Goal: Information Seeking & Learning: Learn about a topic

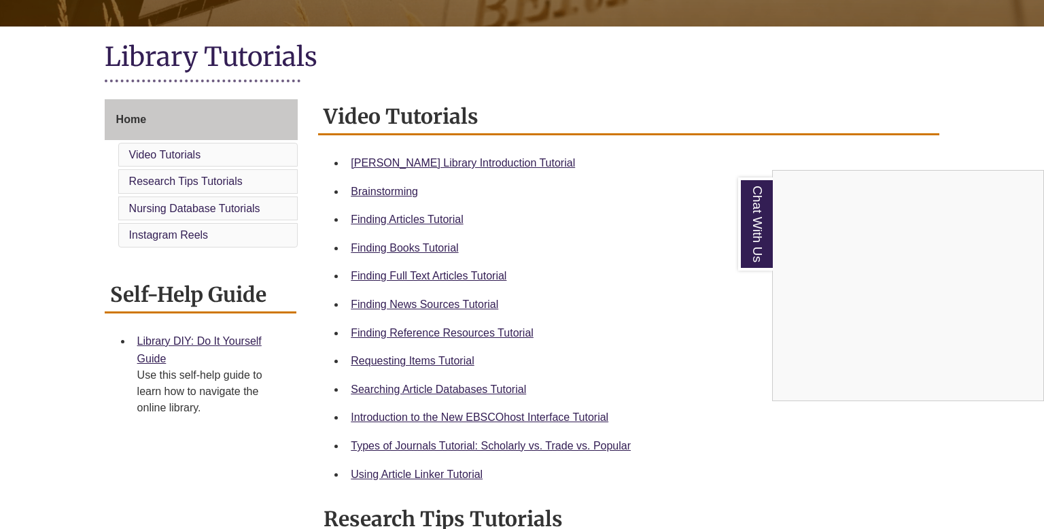
scroll to position [279, 0]
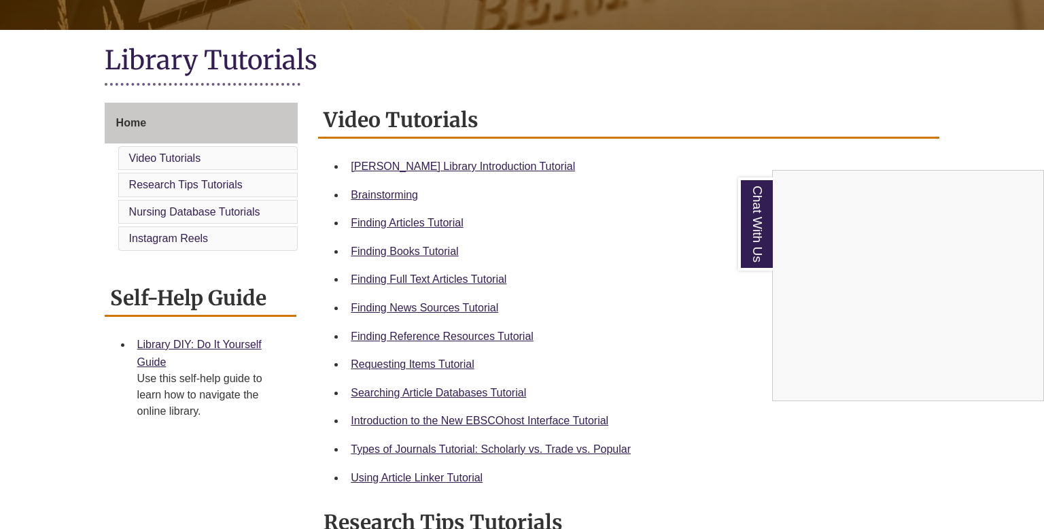
click at [494, 165] on div "Chat With Us" at bounding box center [522, 264] width 1044 height 529
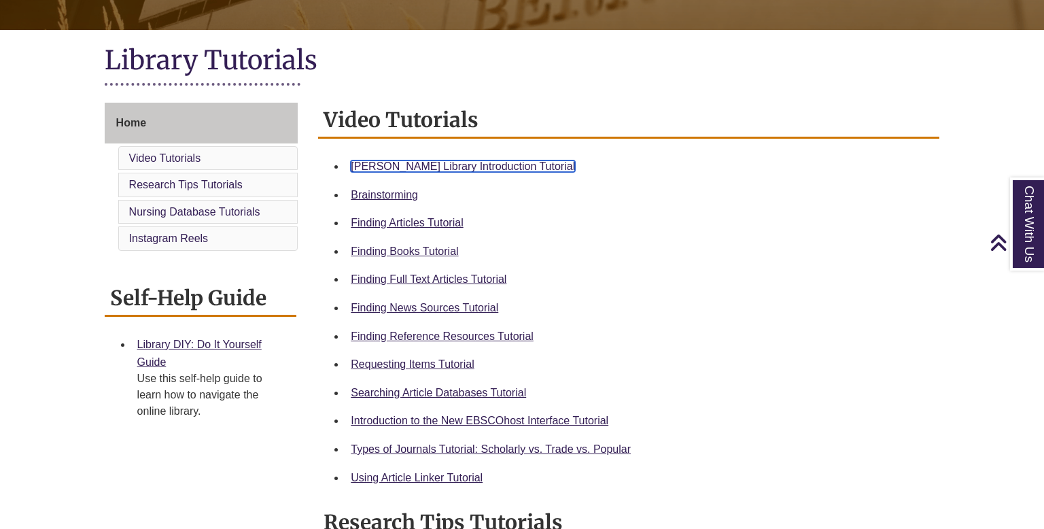
click at [474, 163] on link "[PERSON_NAME] Library Introduction Tutorial" at bounding box center [463, 166] width 224 height 12
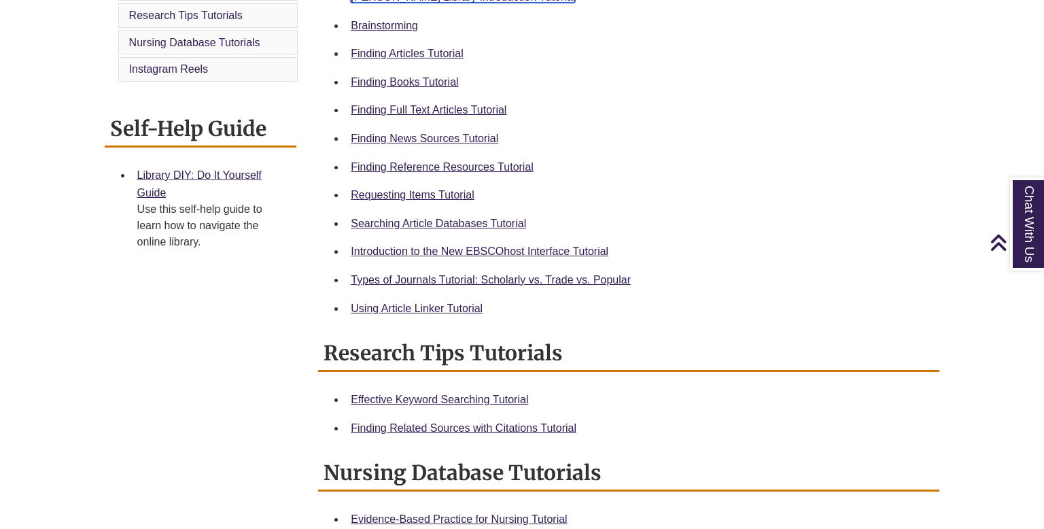
scroll to position [408, 0]
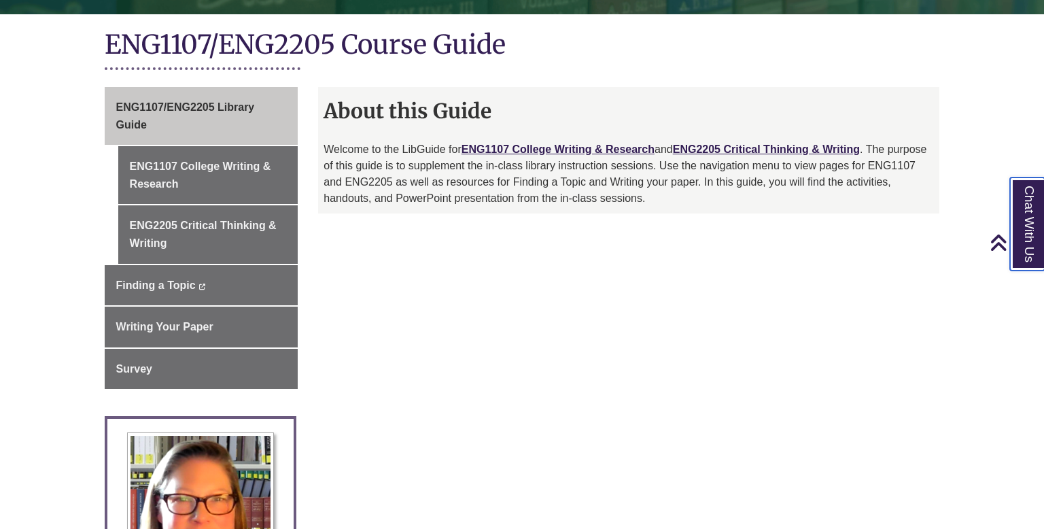
scroll to position [291, 0]
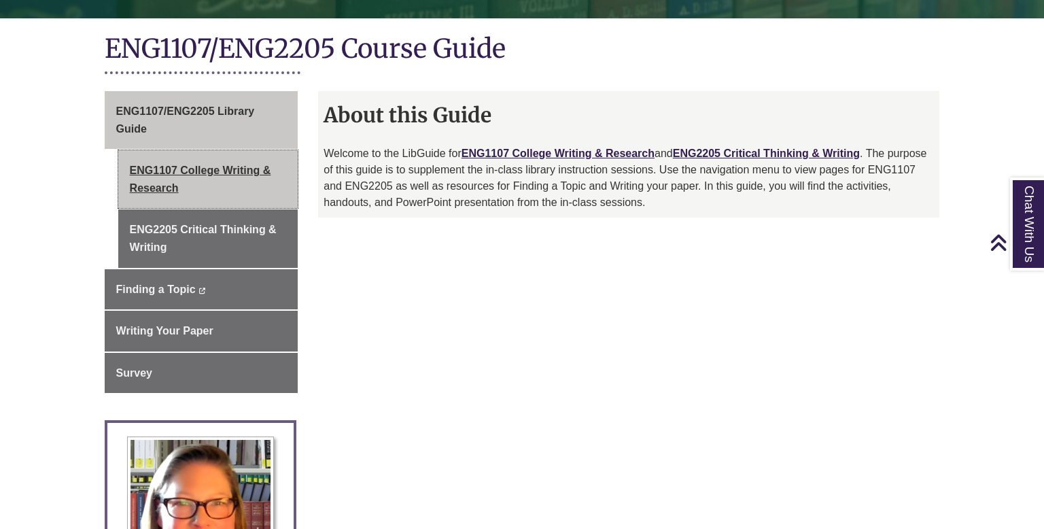
click at [245, 178] on link "ENG1107 College Writing & Research" at bounding box center [208, 179] width 180 height 58
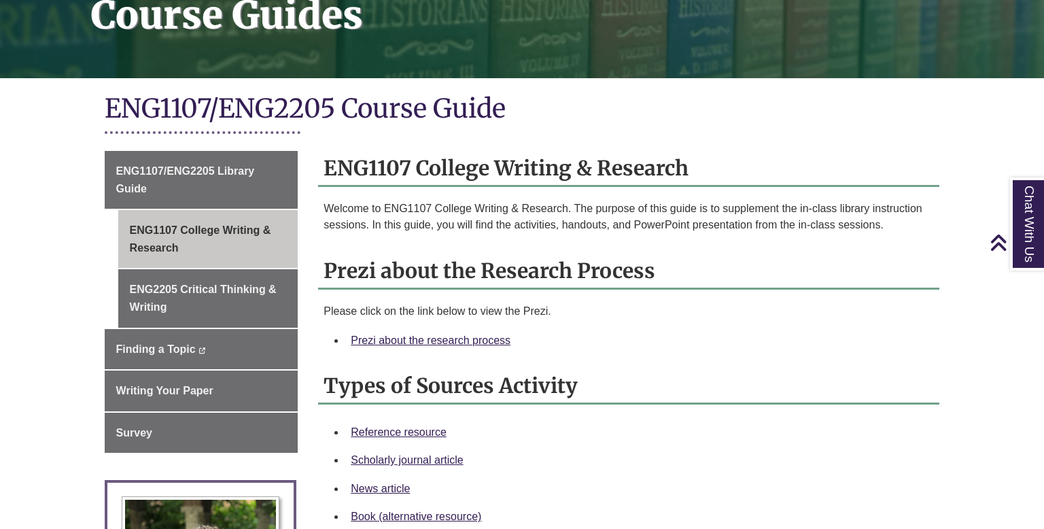
scroll to position [230, 0]
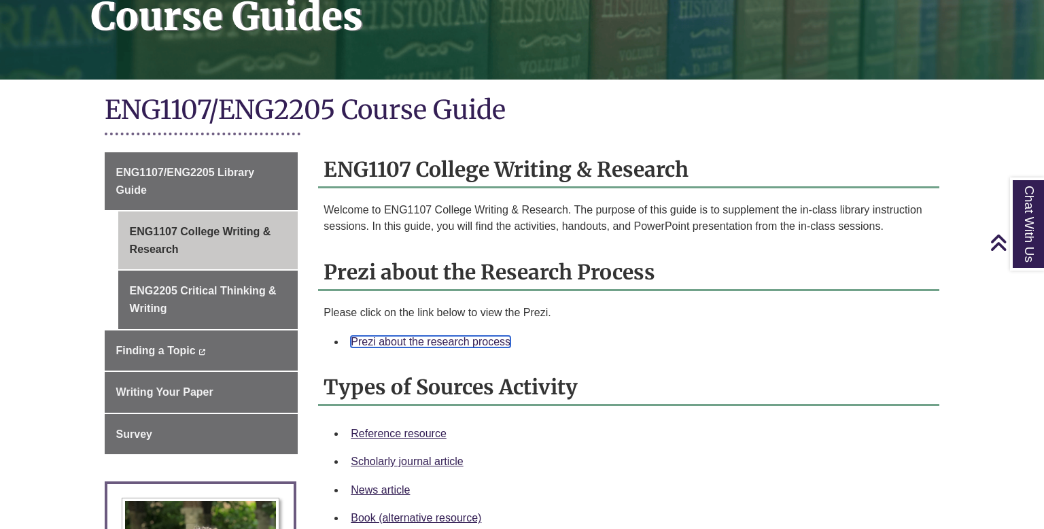
click at [445, 338] on link "Prezi about the research process" at bounding box center [431, 342] width 160 height 12
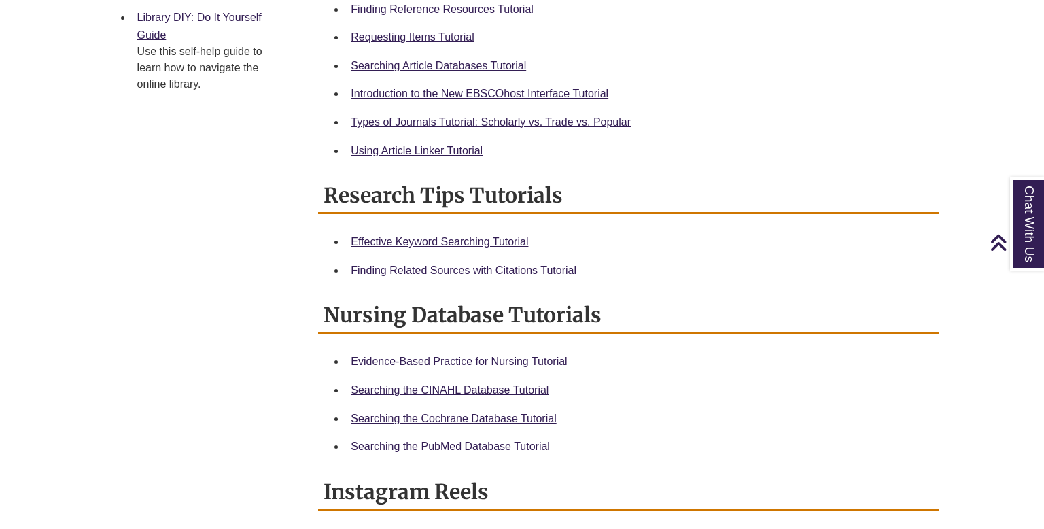
scroll to position [541, 0]
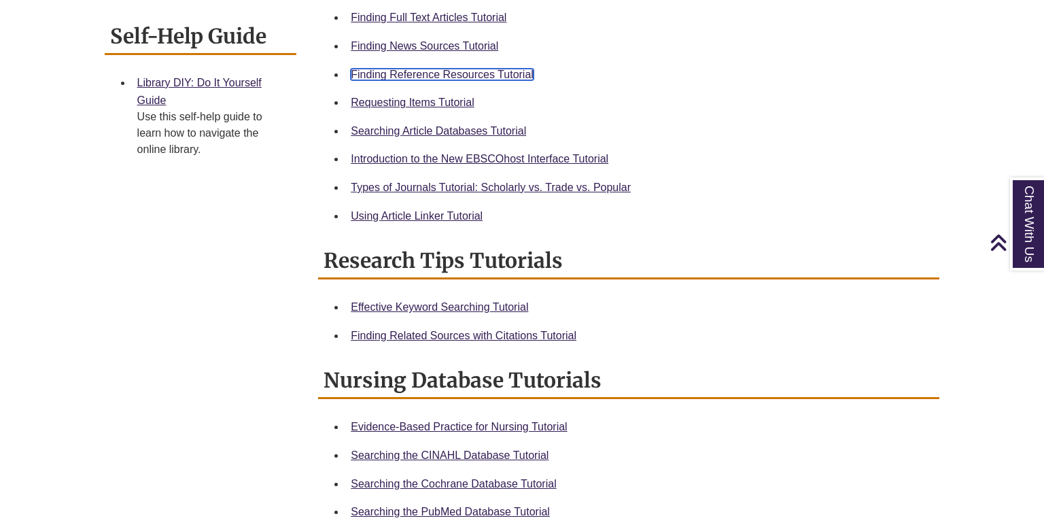
click at [440, 73] on link "Finding Reference Resources Tutorial" at bounding box center [442, 75] width 183 height 12
